Goal: Task Accomplishment & Management: Complete application form

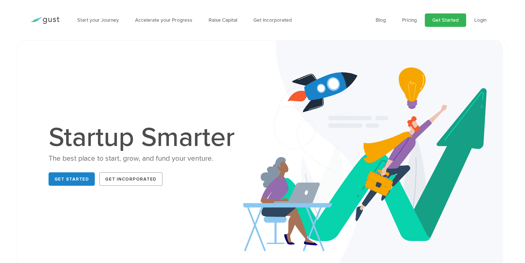
click at [437, 23] on link "Get Started" at bounding box center [444, 19] width 41 height 13
click at [409, 21] on link "Pricing" at bounding box center [409, 20] width 15 height 6
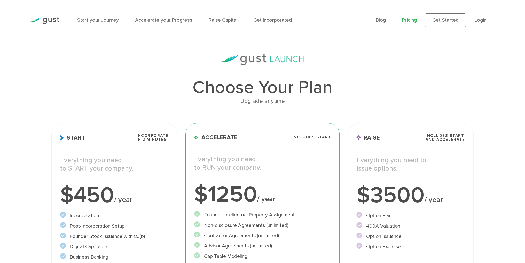
scroll to position [69, 0]
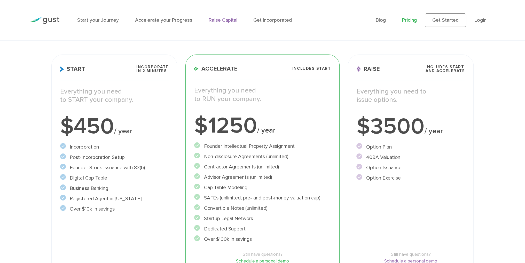
click at [224, 19] on link "Raise Capital" at bounding box center [222, 20] width 29 height 6
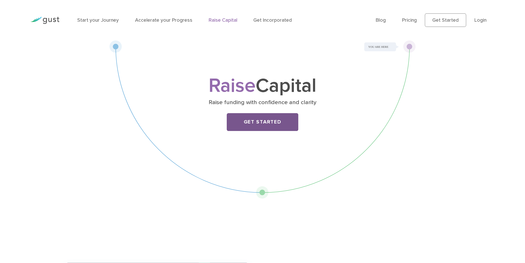
click at [269, 126] on link "Get Started" at bounding box center [262, 122] width 71 height 18
